Goal: Transaction & Acquisition: Book appointment/travel/reservation

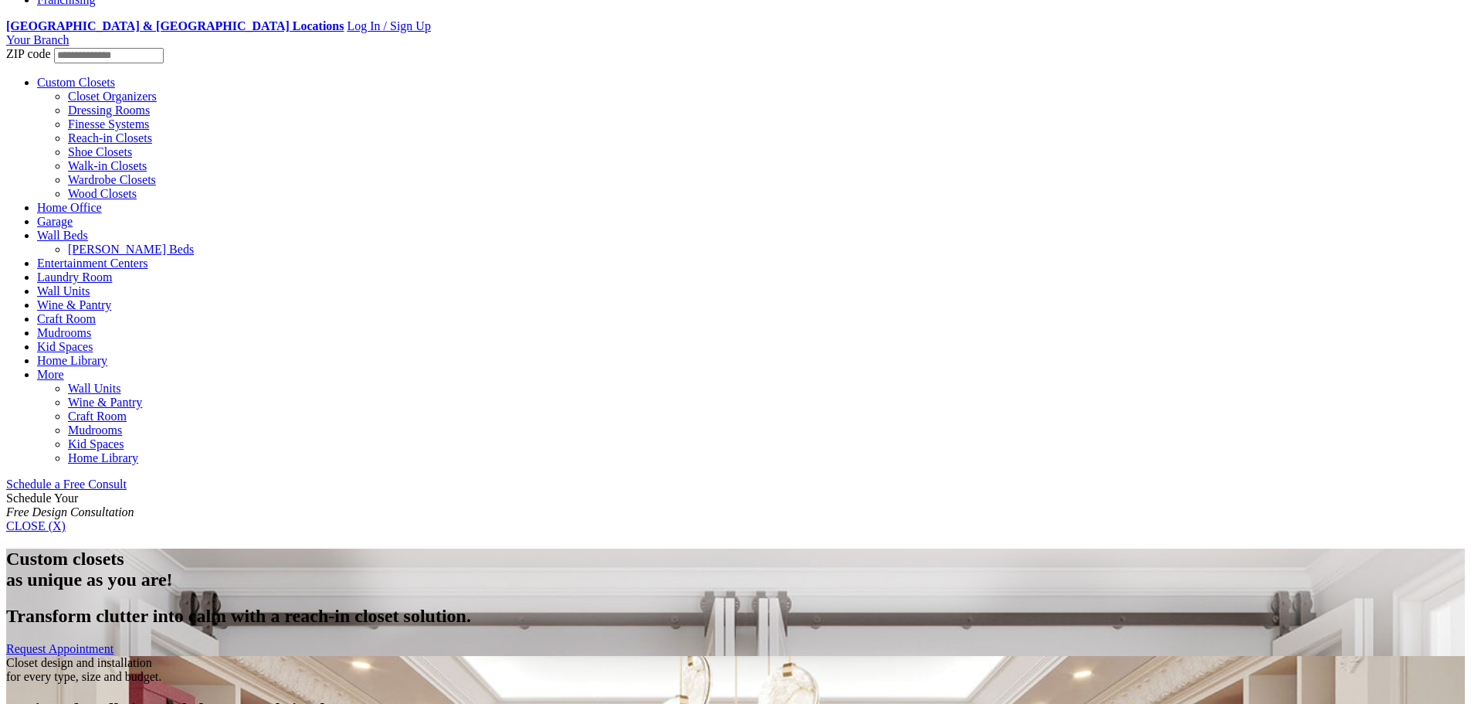
scroll to position [772, 0]
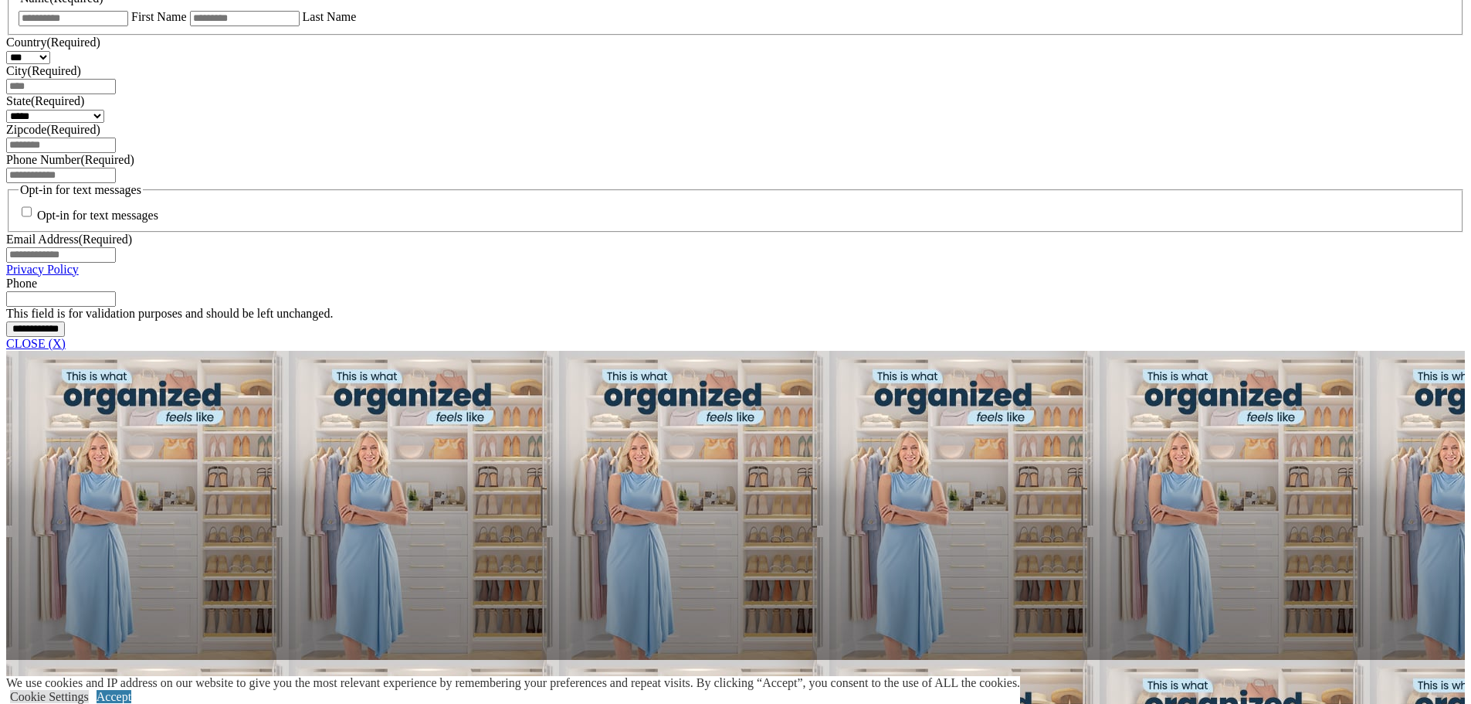
scroll to position [1081, 0]
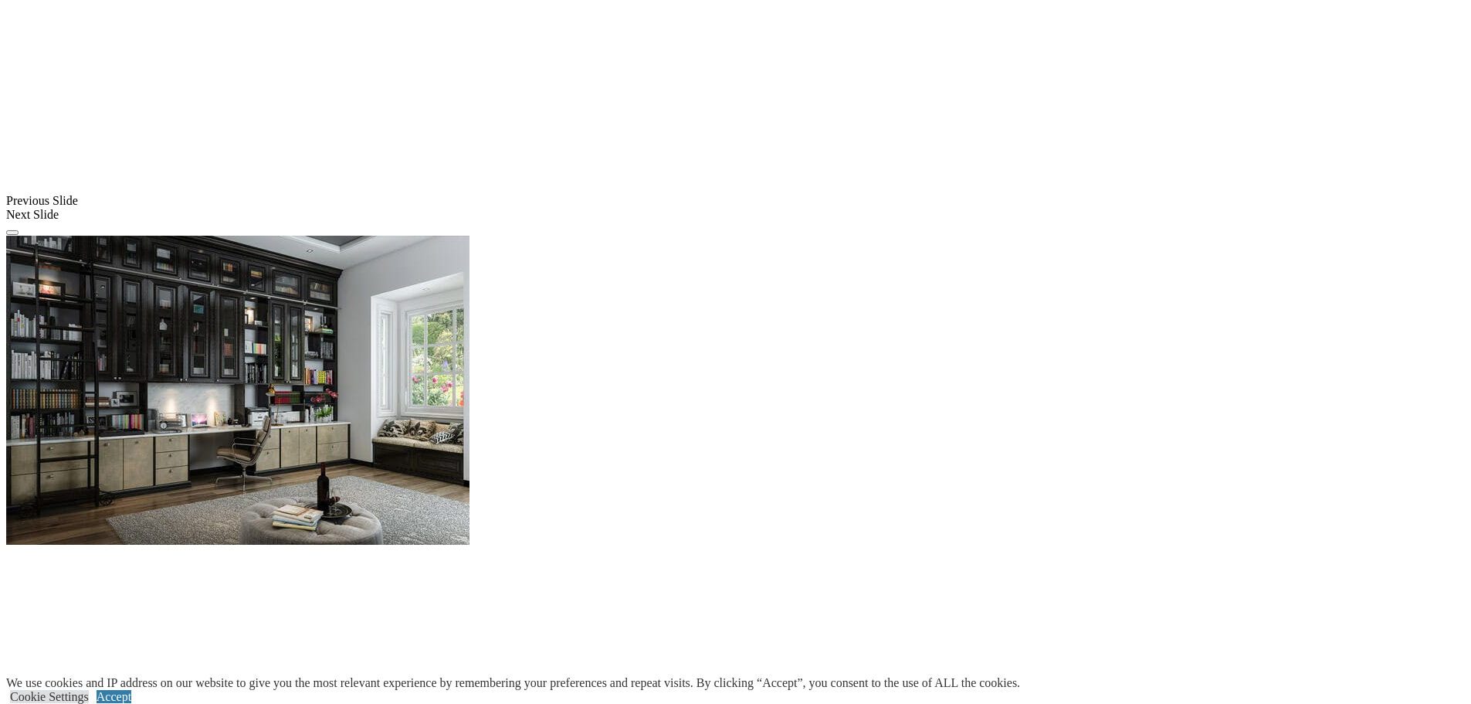
scroll to position [1313, 0]
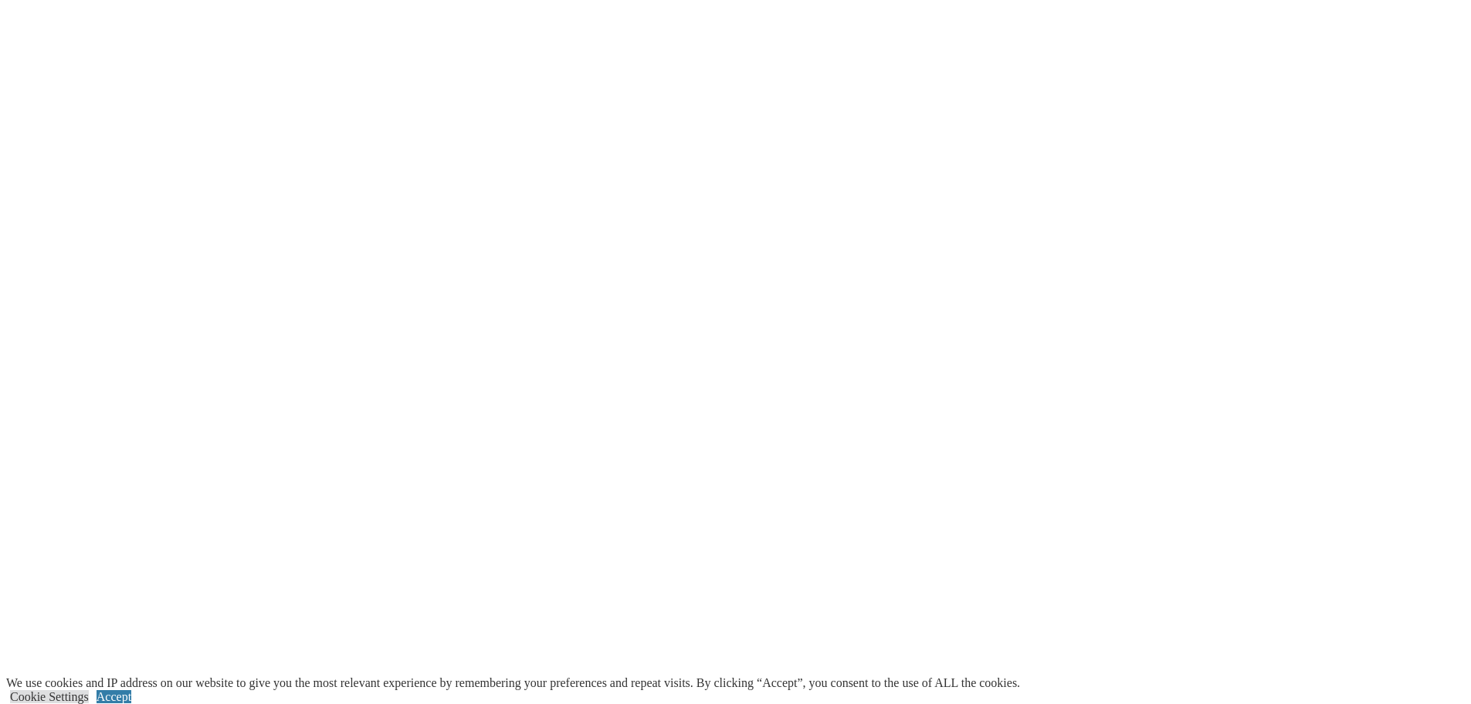
scroll to position [1776, 0]
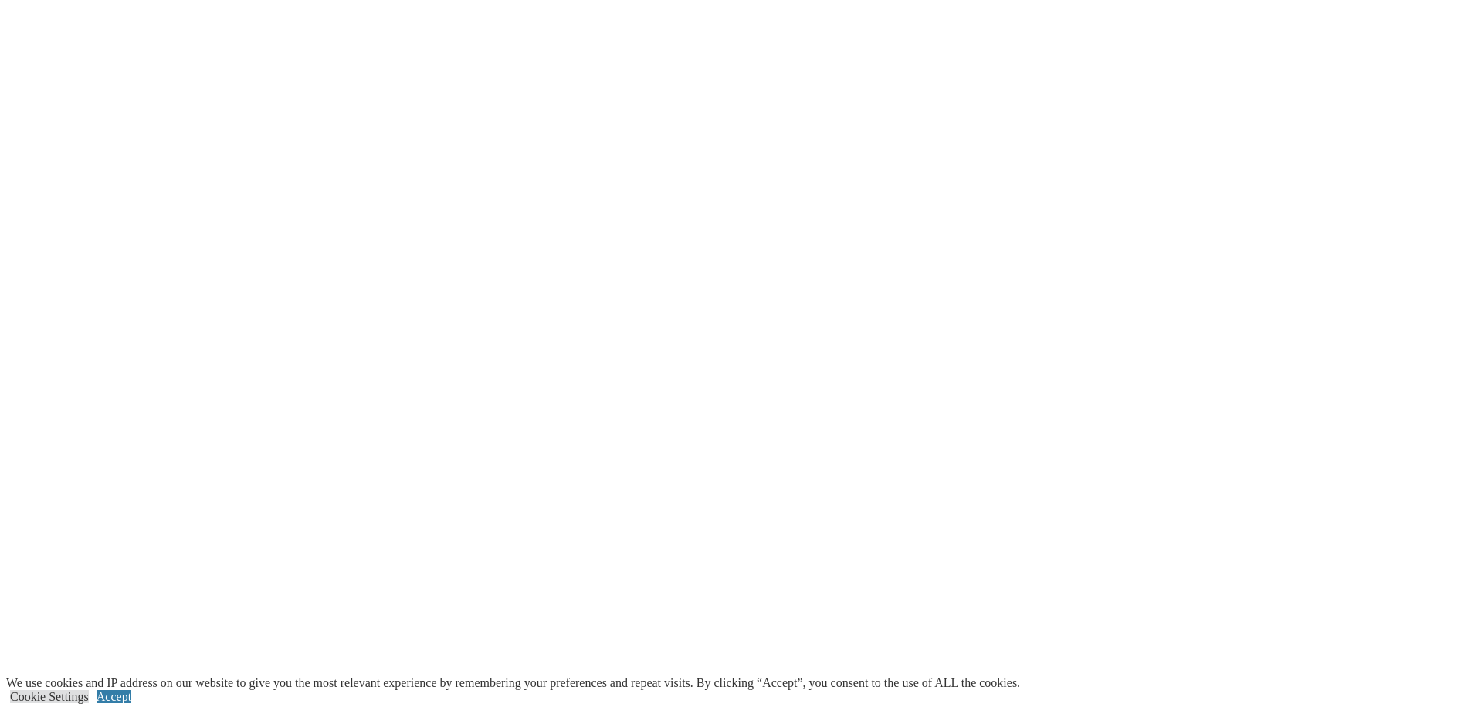
scroll to position [1931, 0]
